Goal: Find specific page/section: Find specific page/section

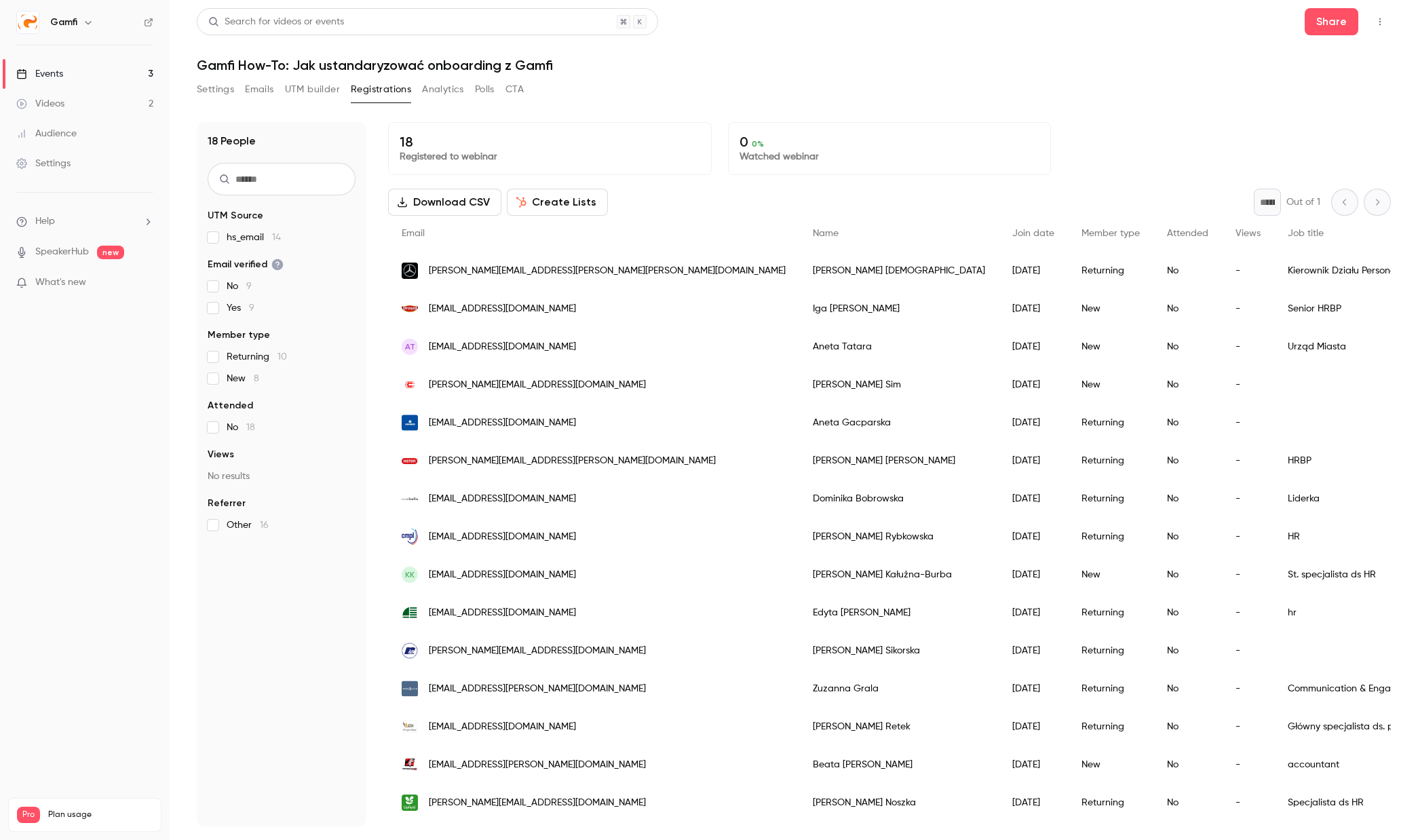
click at [1034, 89] on div "Settings Emails UTM builder Registrations Analytics Polls CTA" at bounding box center [794, 92] width 1194 height 27
click at [795, 96] on div "Settings Emails UTM builder Registrations Analytics Polls CTA" at bounding box center [794, 92] width 1194 height 27
click at [1126, 84] on div "Settings Emails UTM builder Registrations Analytics Polls CTA" at bounding box center [794, 92] width 1194 height 27
